Goal: Transaction & Acquisition: Purchase product/service

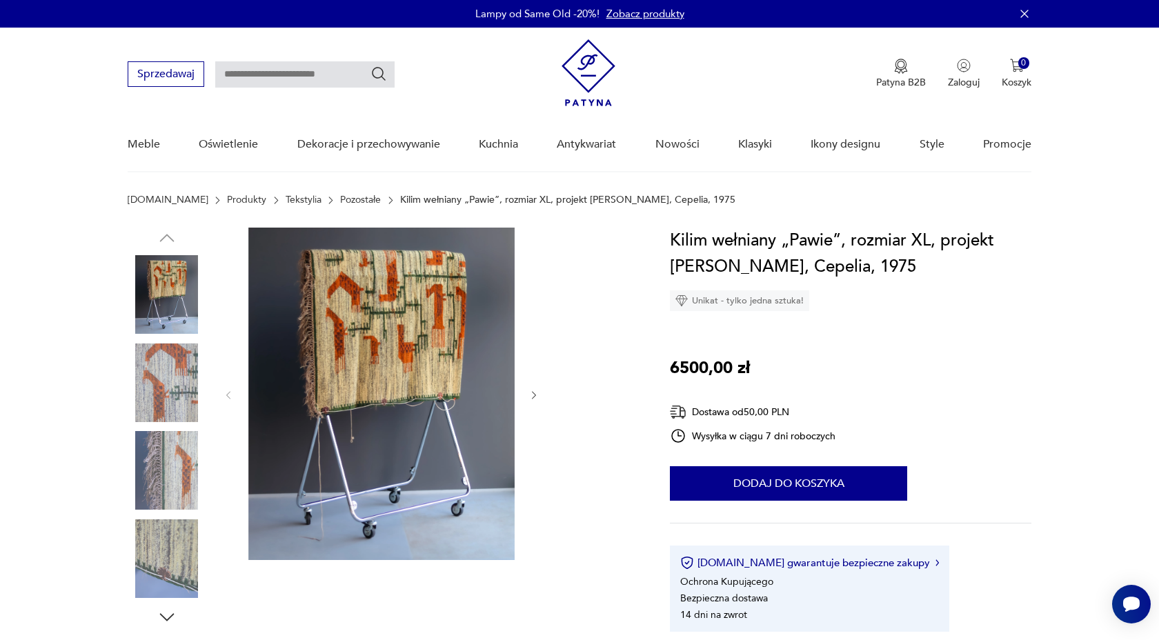
click at [191, 393] on img at bounding box center [167, 383] width 79 height 79
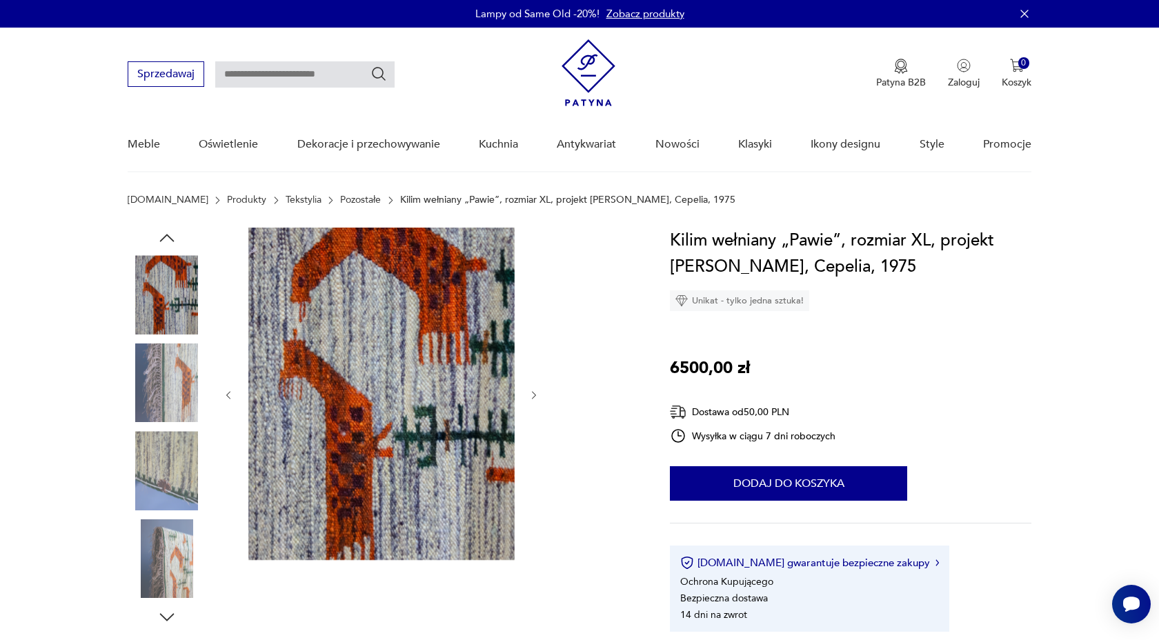
click at [184, 414] on img at bounding box center [167, 383] width 79 height 79
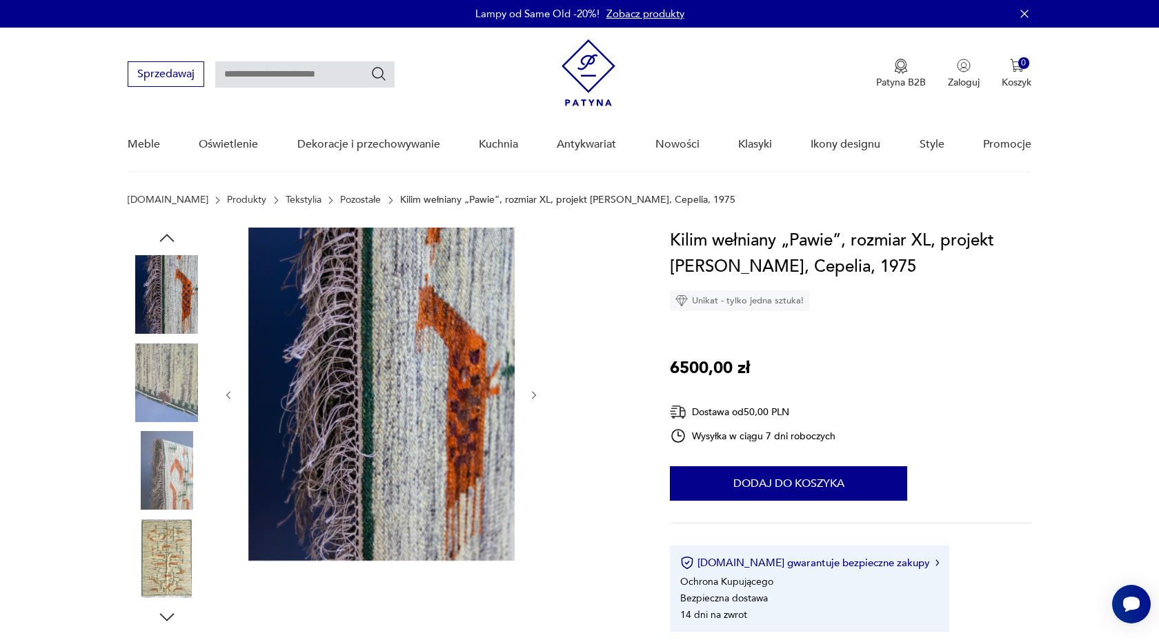
click at [180, 455] on img at bounding box center [167, 470] width 79 height 79
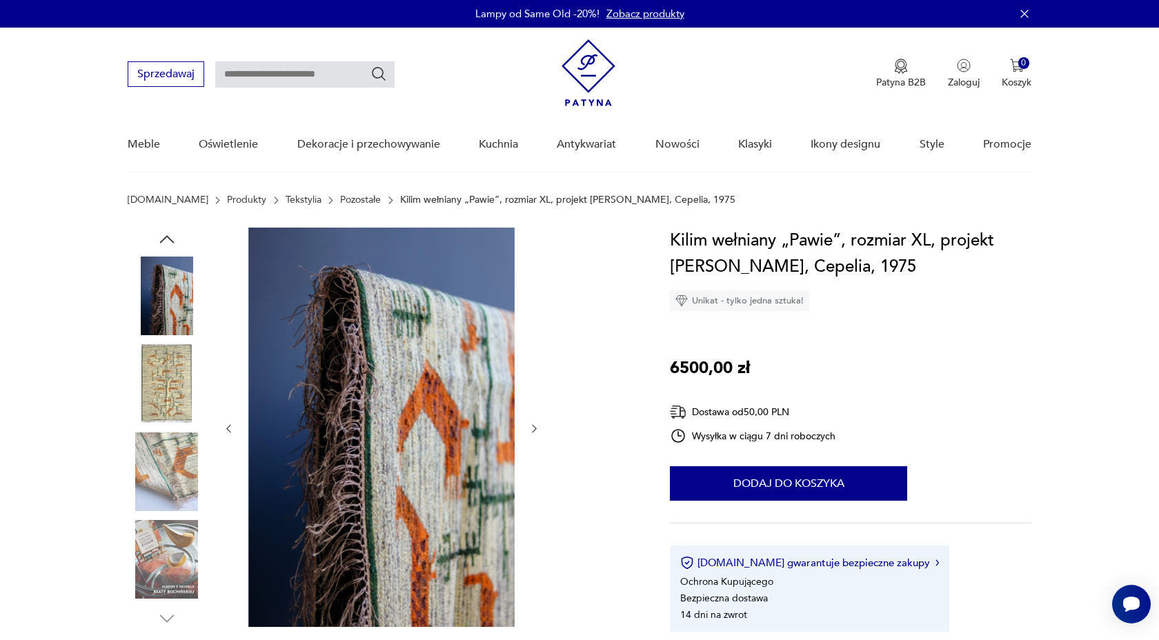
click at [181, 496] on img at bounding box center [167, 472] width 79 height 79
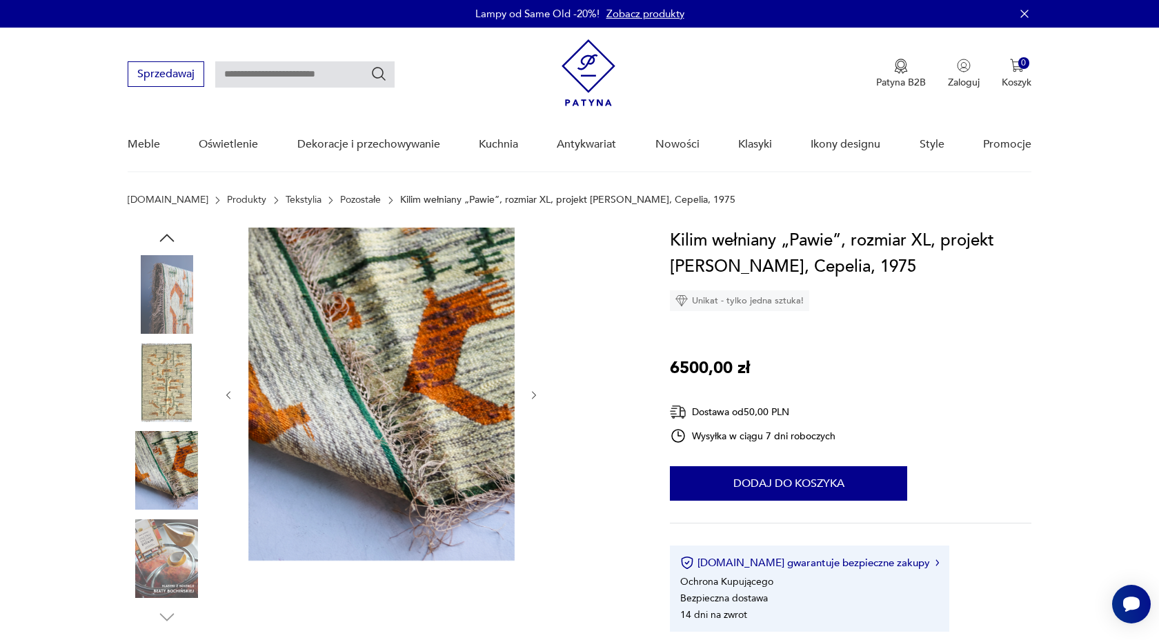
click at [184, 522] on img at bounding box center [167, 558] width 79 height 79
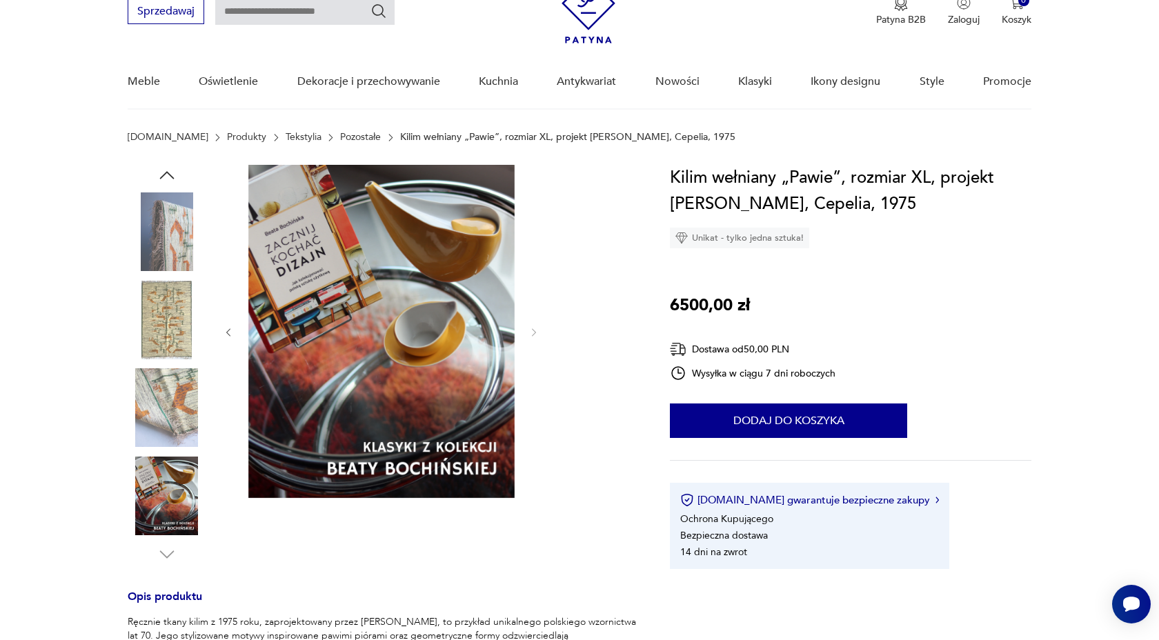
scroll to position [63, 0]
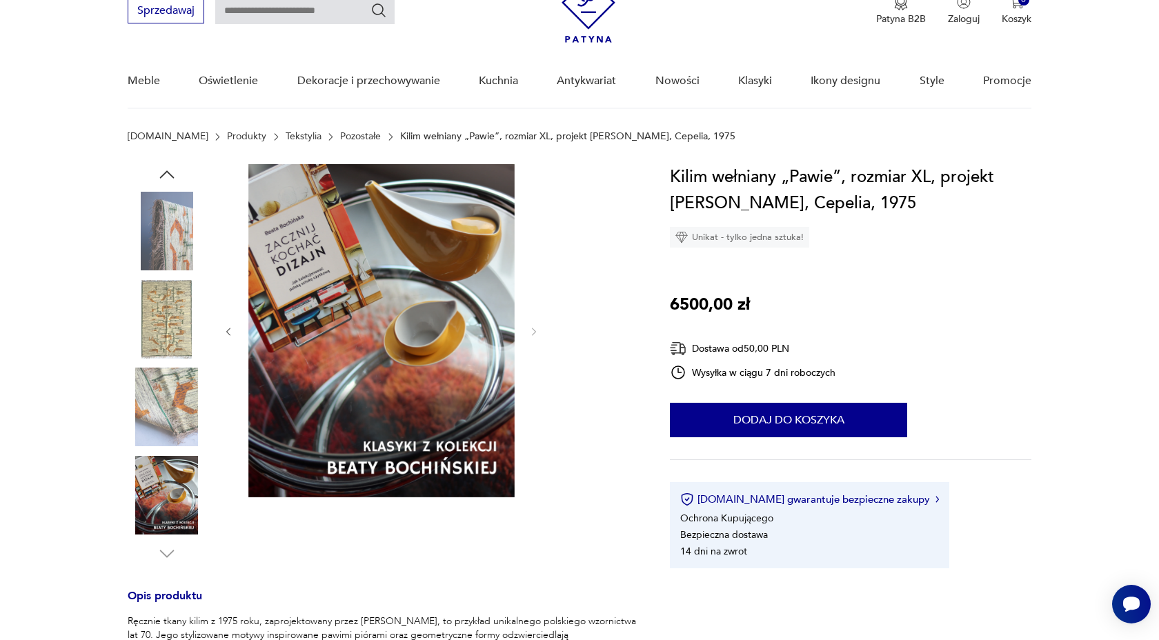
click at [183, 429] on img at bounding box center [167, 407] width 79 height 79
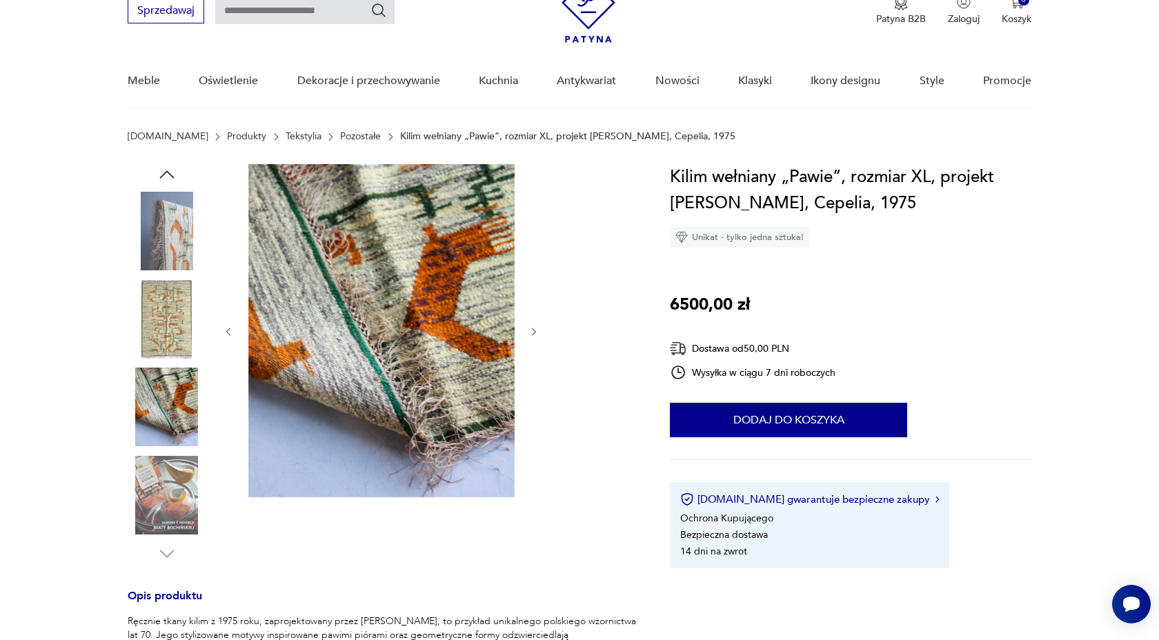
click at [168, 499] on img at bounding box center [167, 495] width 79 height 79
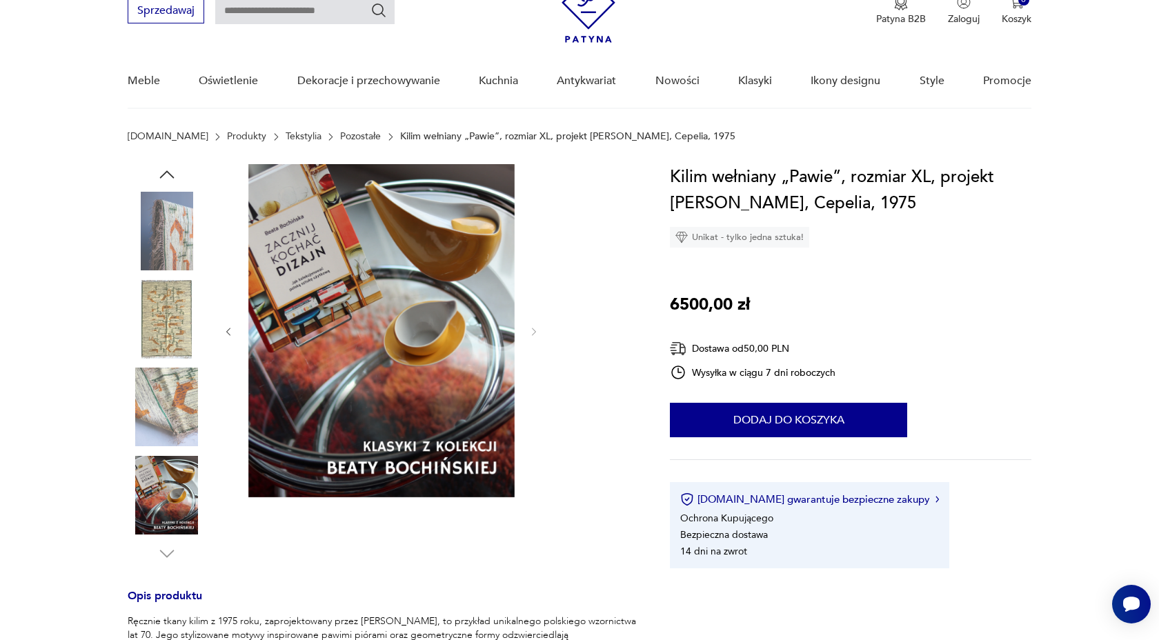
click at [184, 306] on img at bounding box center [167, 319] width 79 height 79
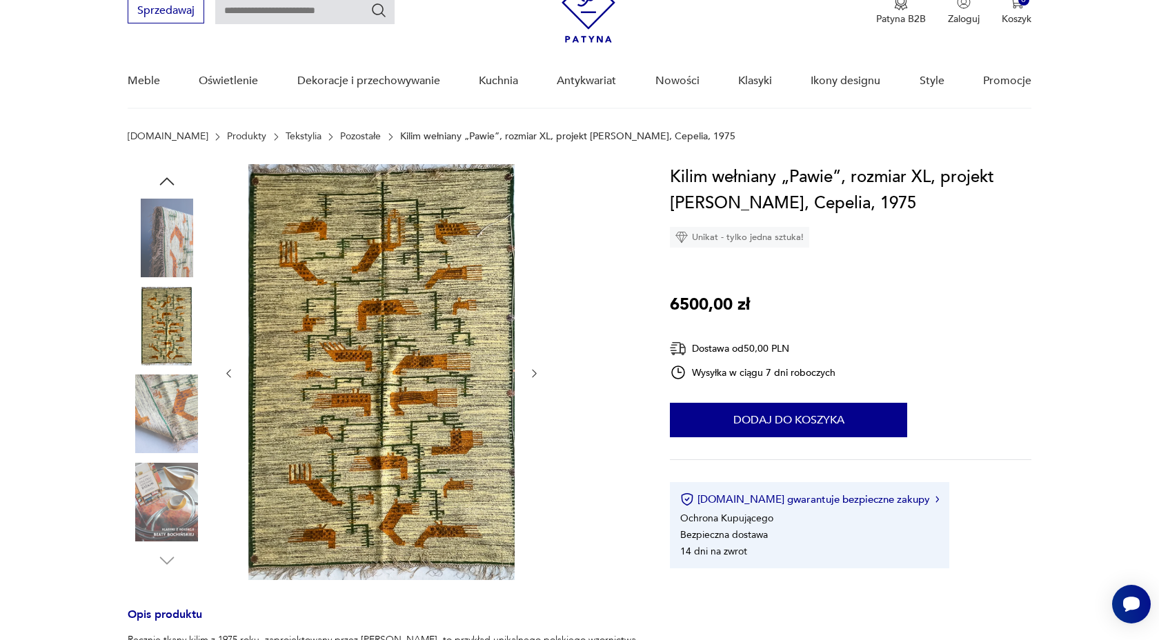
click at [183, 273] on img at bounding box center [167, 238] width 79 height 79
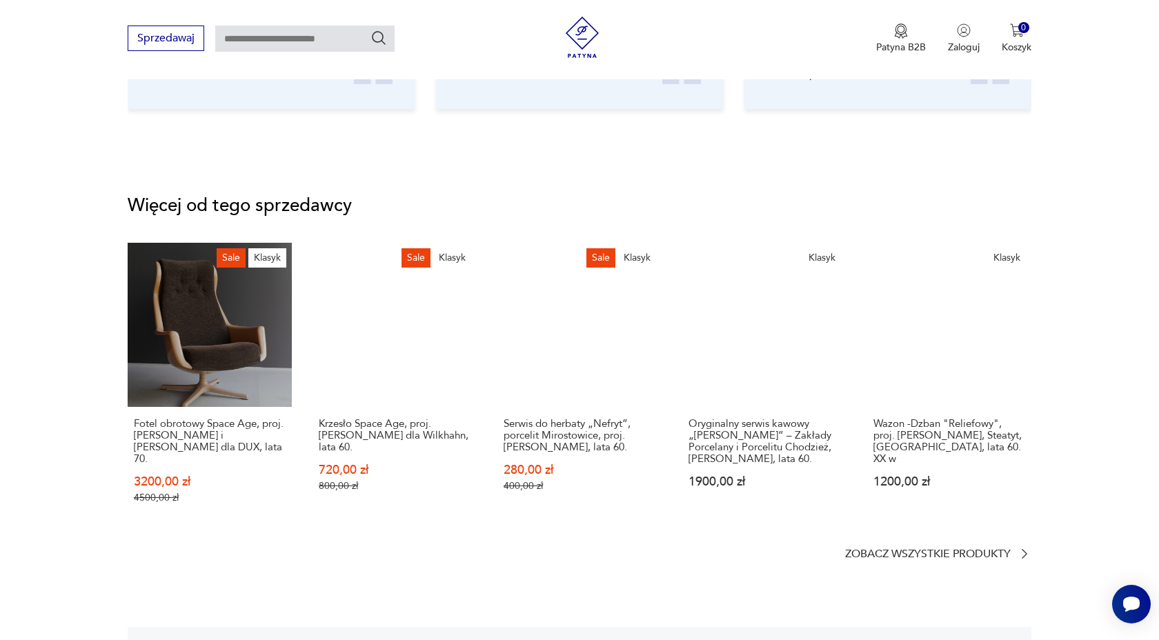
scroll to position [1941, 0]
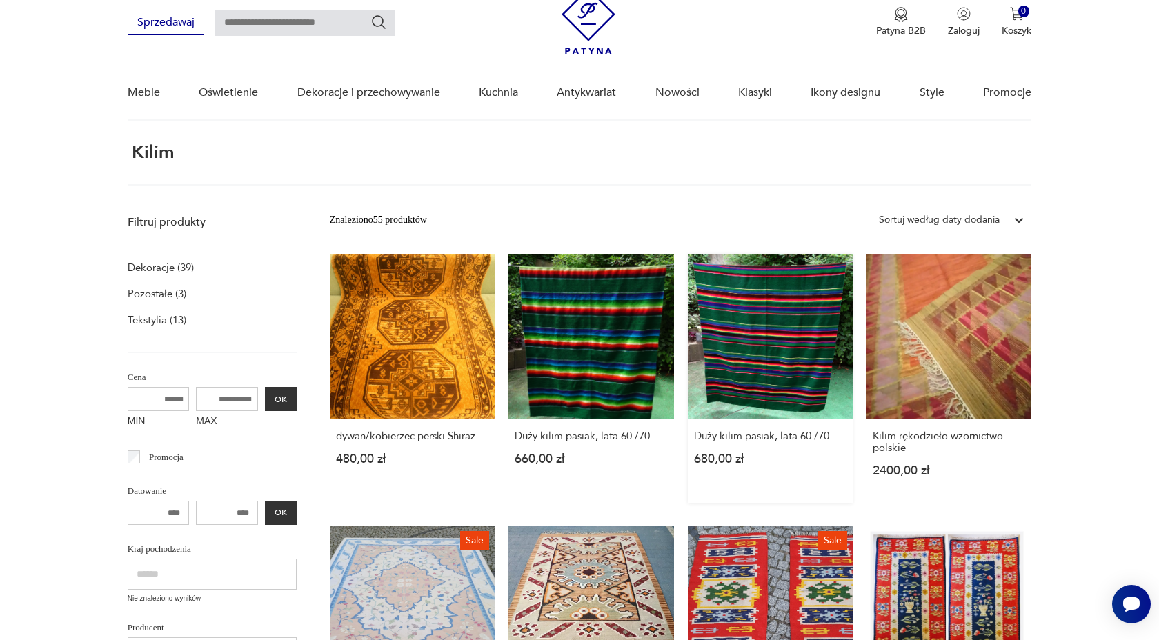
click at [762, 322] on link "Duży kilim pasiak, lata 60./70. 680,00 zł" at bounding box center [770, 379] width 165 height 249
